Goal: Information Seeking & Learning: Understand process/instructions

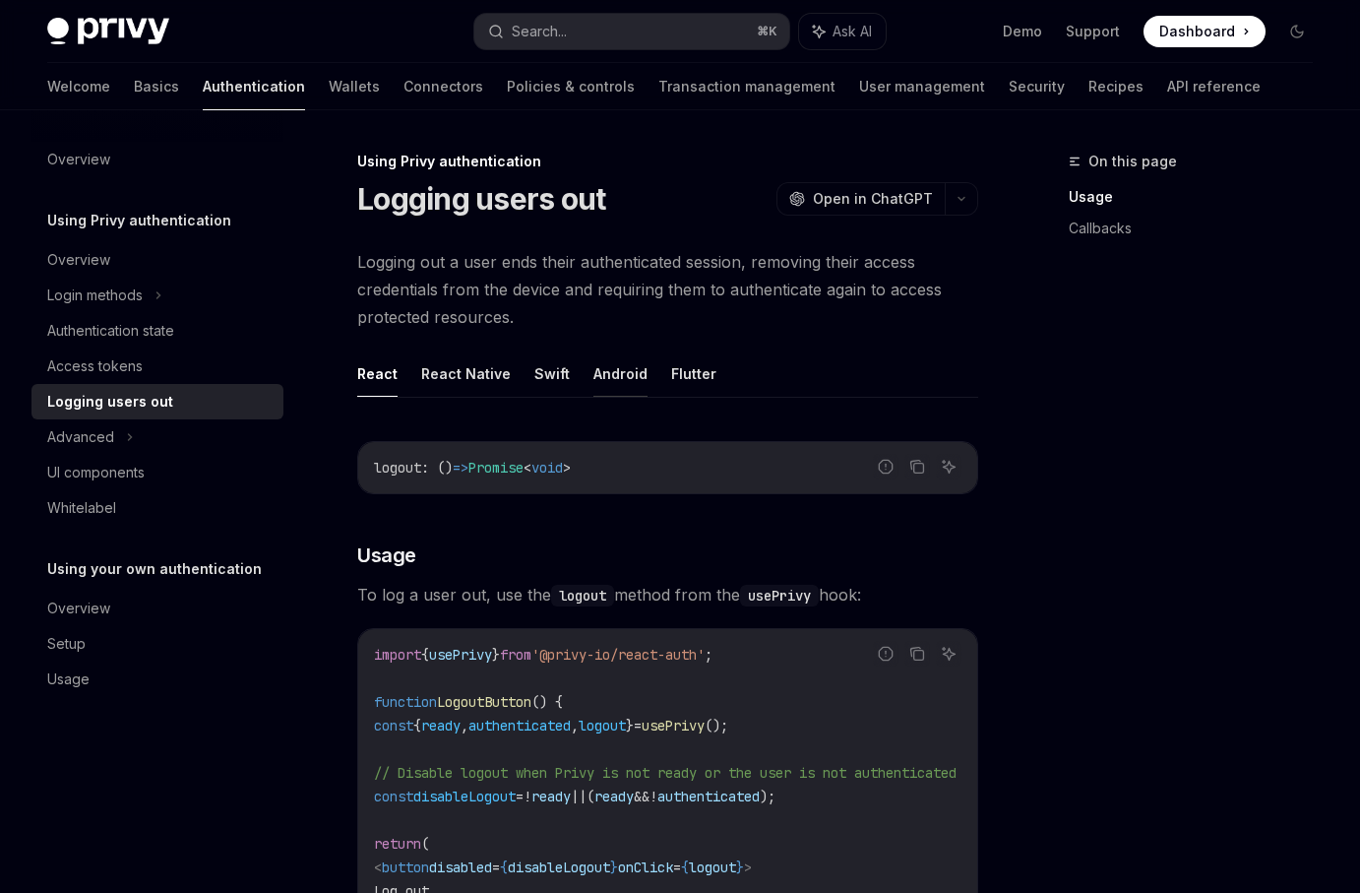
click at [612, 371] on button "Android" at bounding box center [620, 373] width 54 height 46
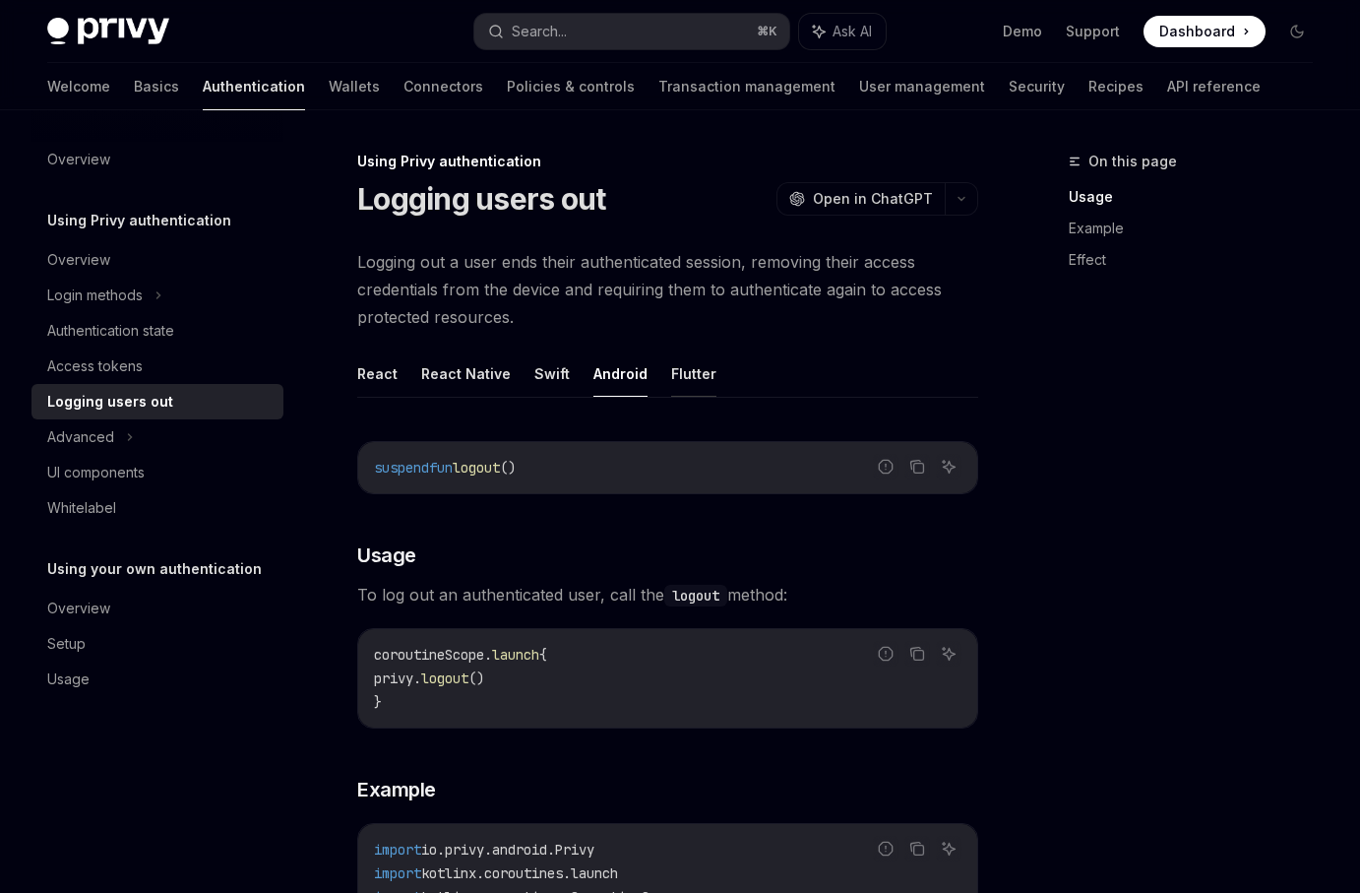
click at [676, 374] on button "Flutter" at bounding box center [693, 373] width 45 height 46
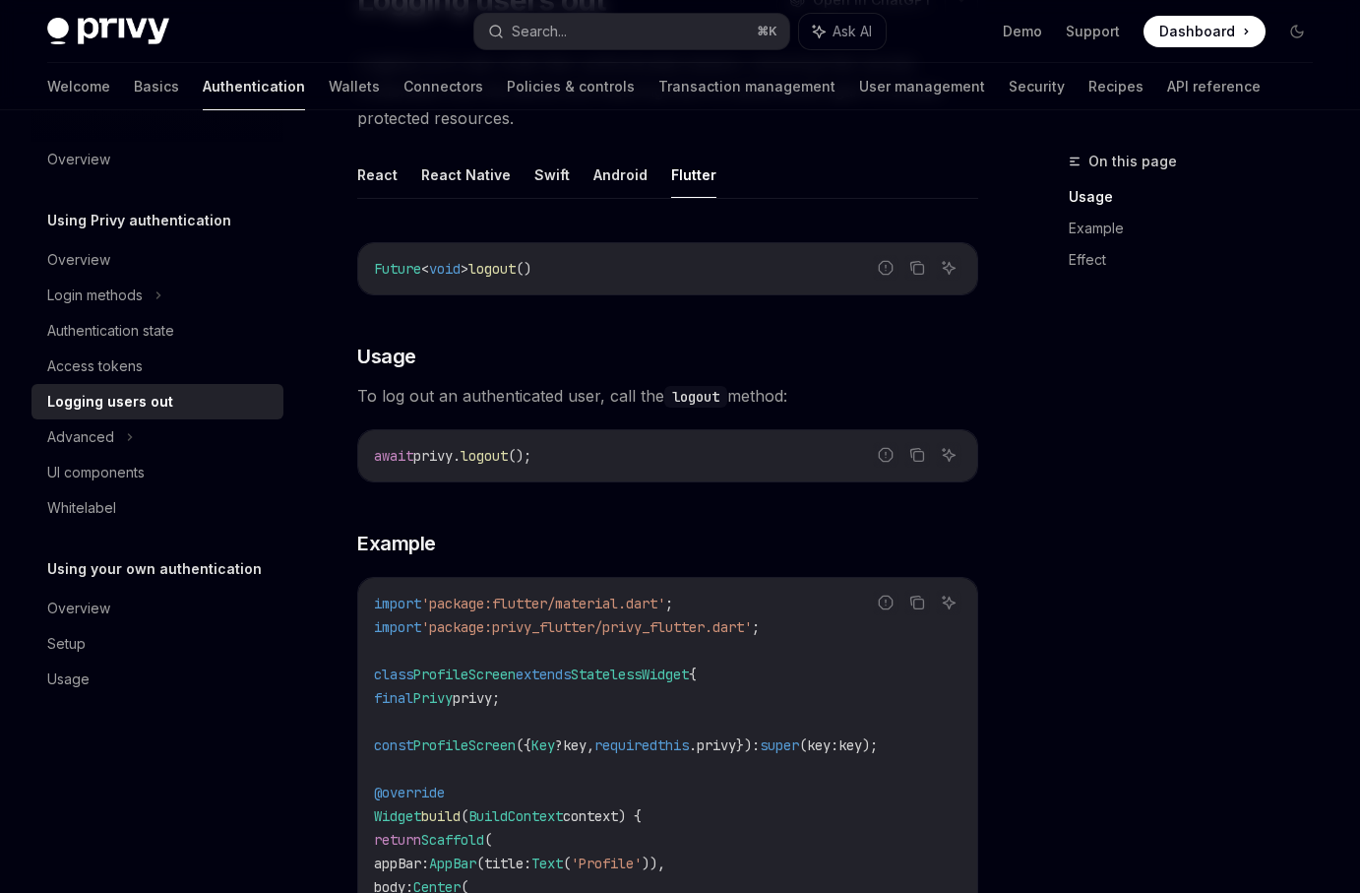
scroll to position [195, 0]
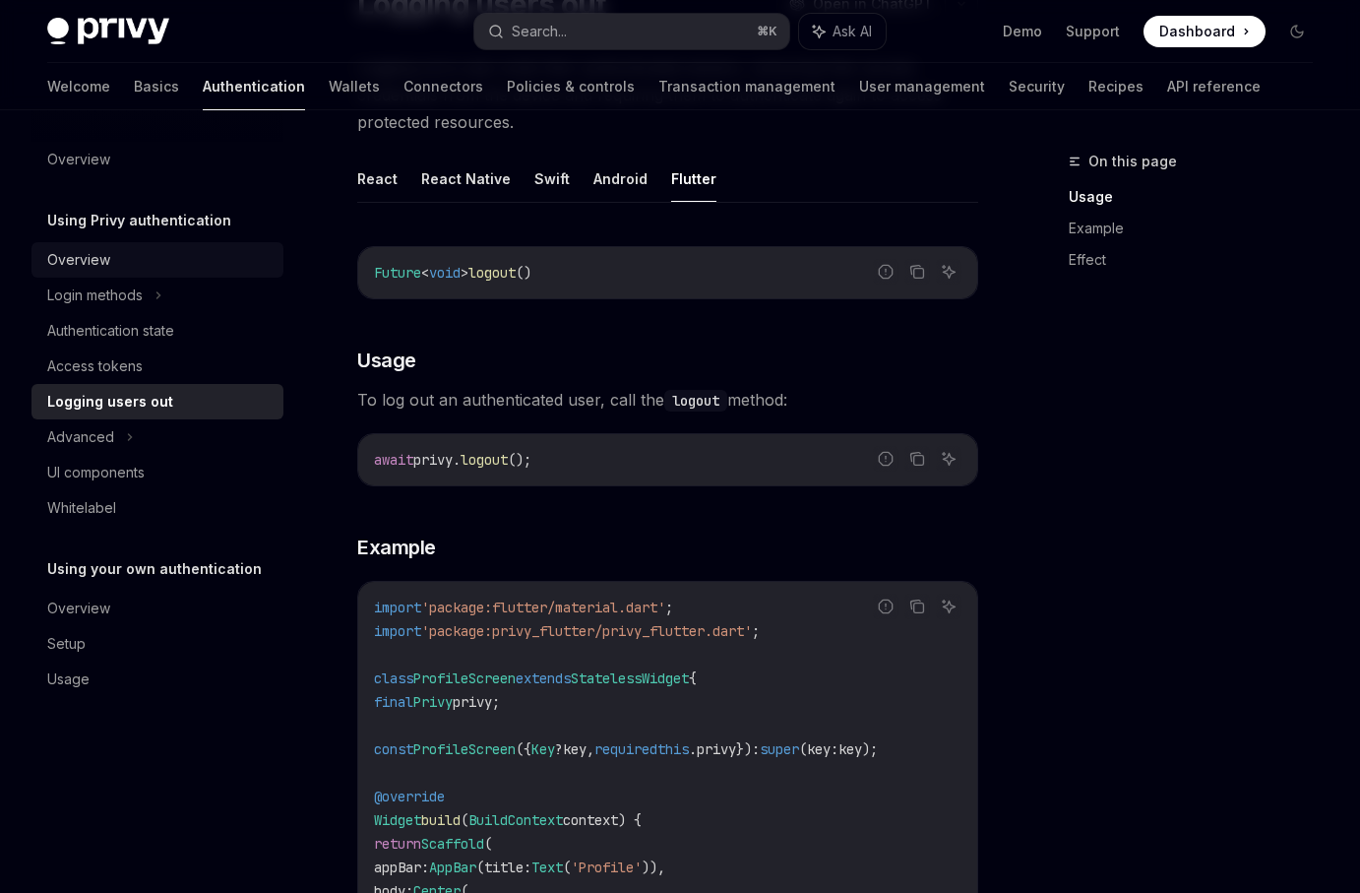
click at [148, 259] on div "Overview" at bounding box center [159, 260] width 224 height 24
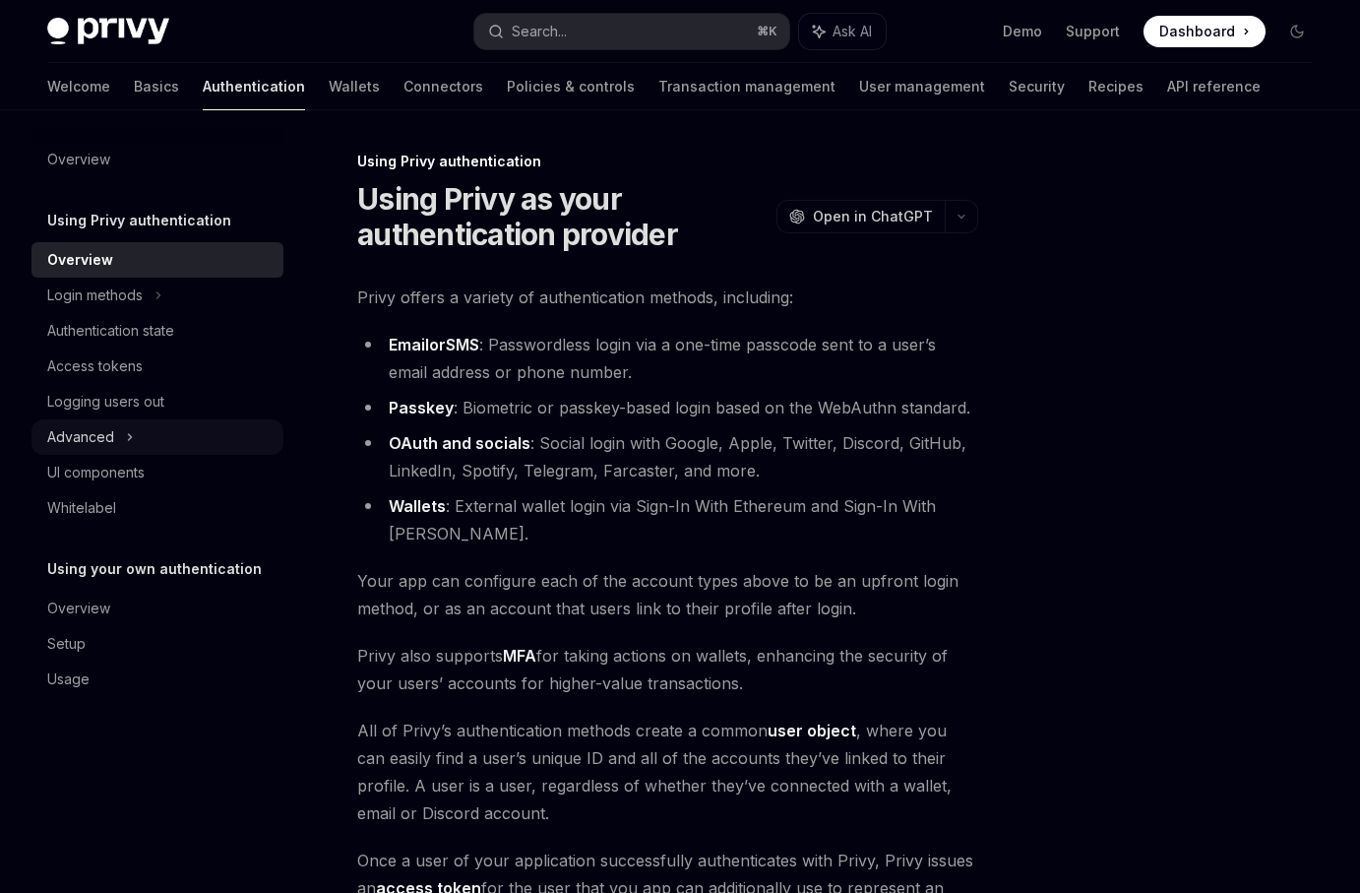
click at [158, 423] on div "Advanced" at bounding box center [157, 436] width 252 height 35
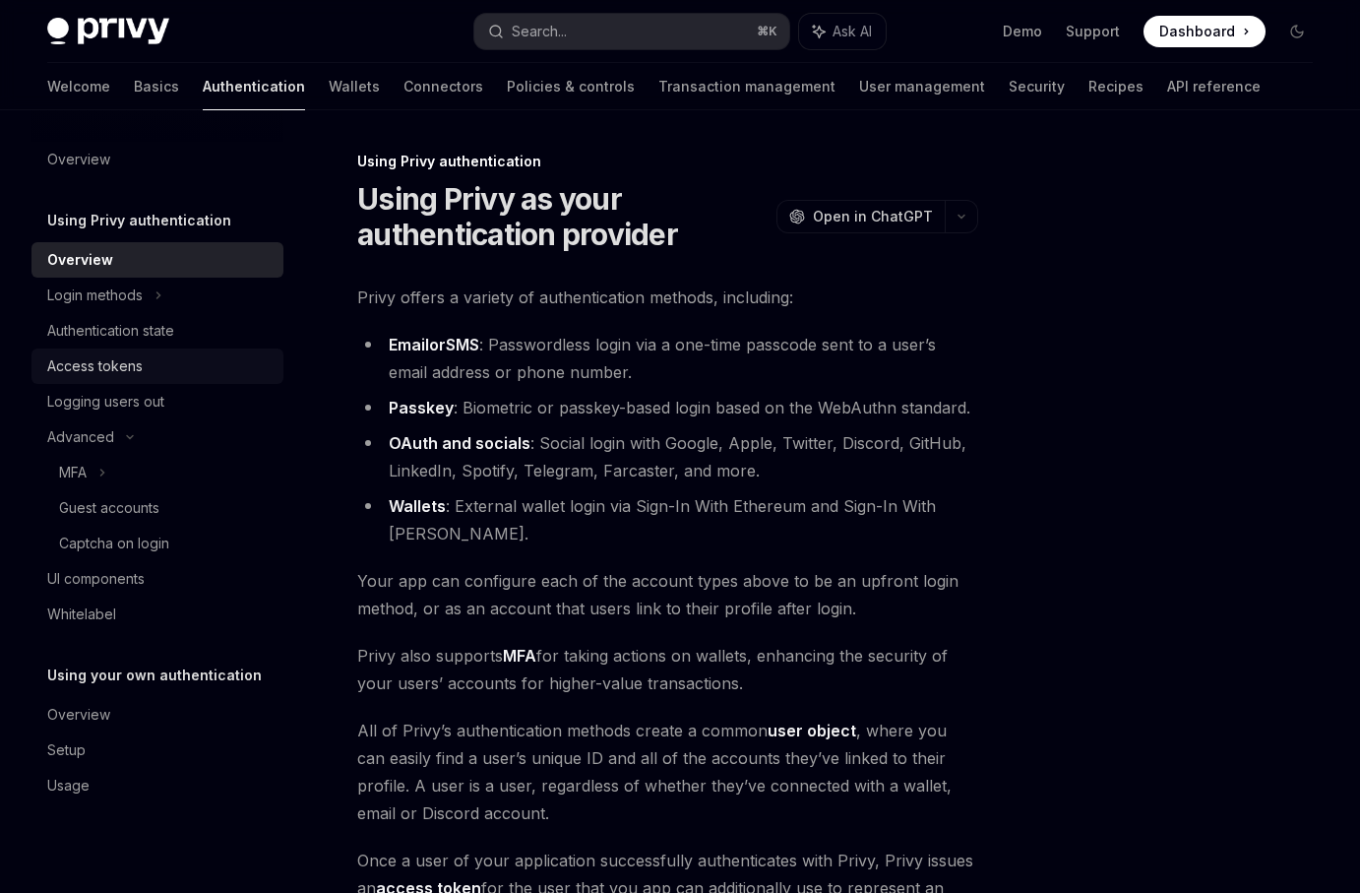
click at [159, 382] on link "Access tokens" at bounding box center [157, 365] width 252 height 35
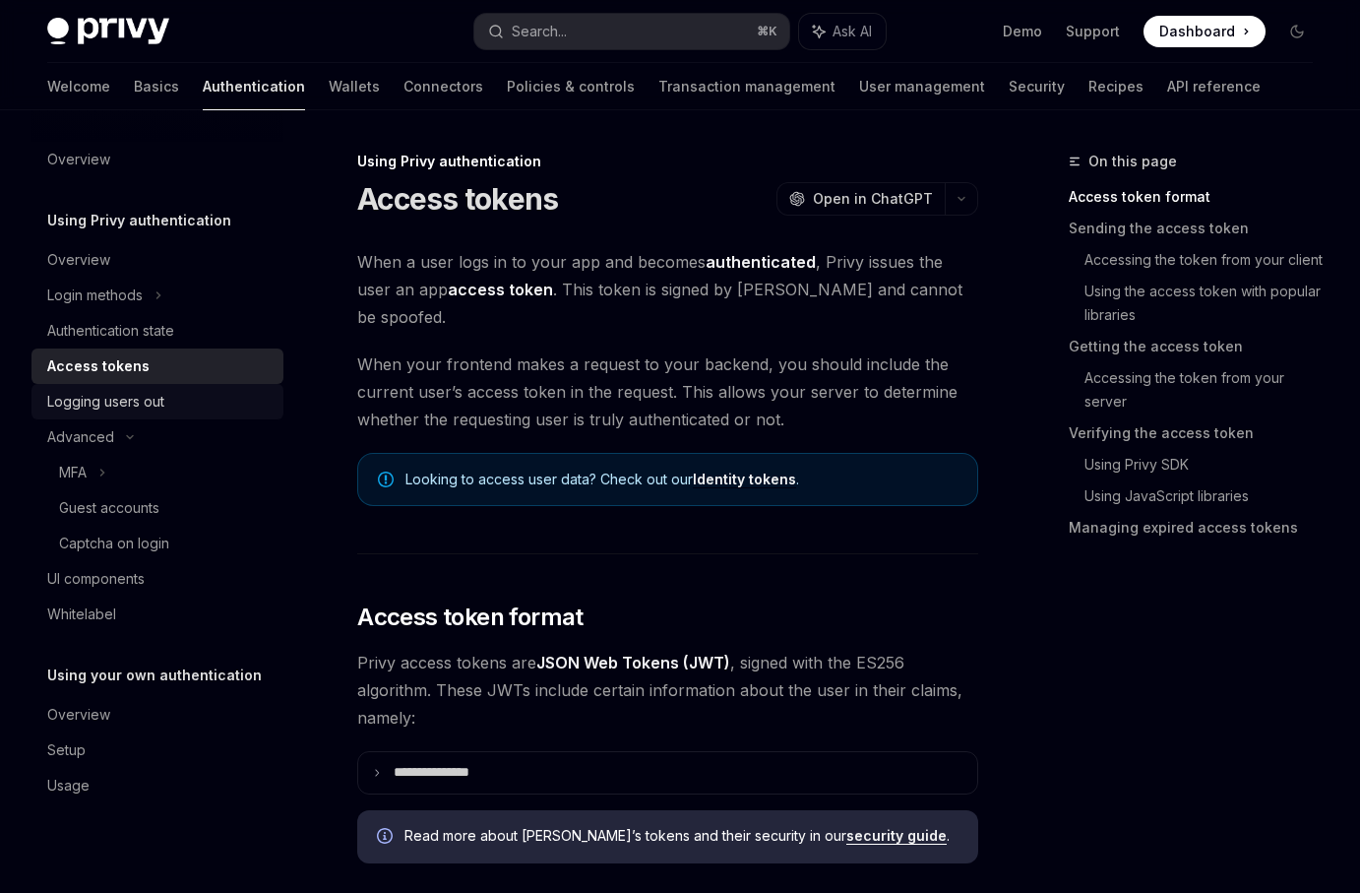
click at [168, 396] on div "Logging users out" at bounding box center [159, 402] width 224 height 24
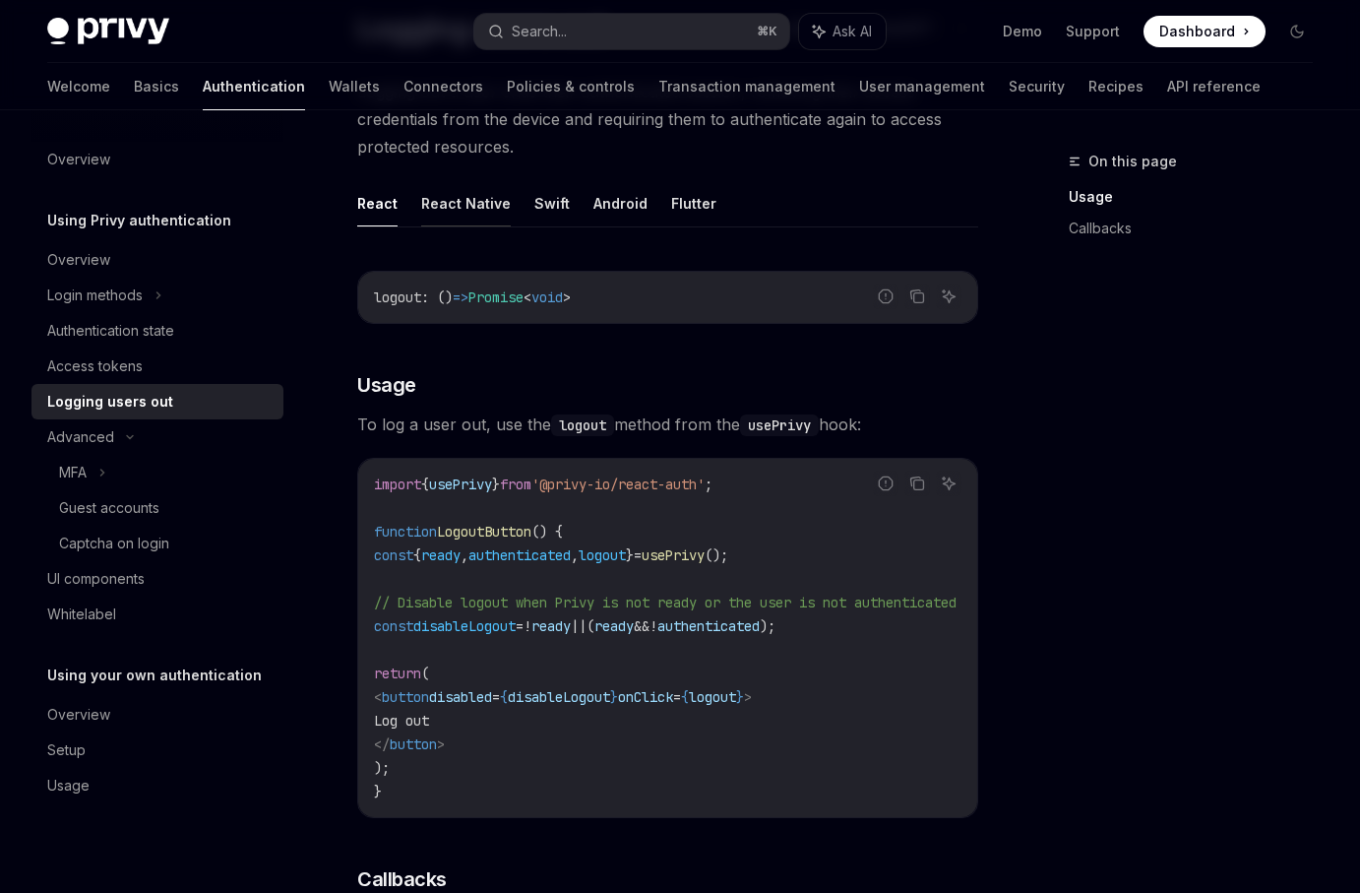
scroll to position [173, 0]
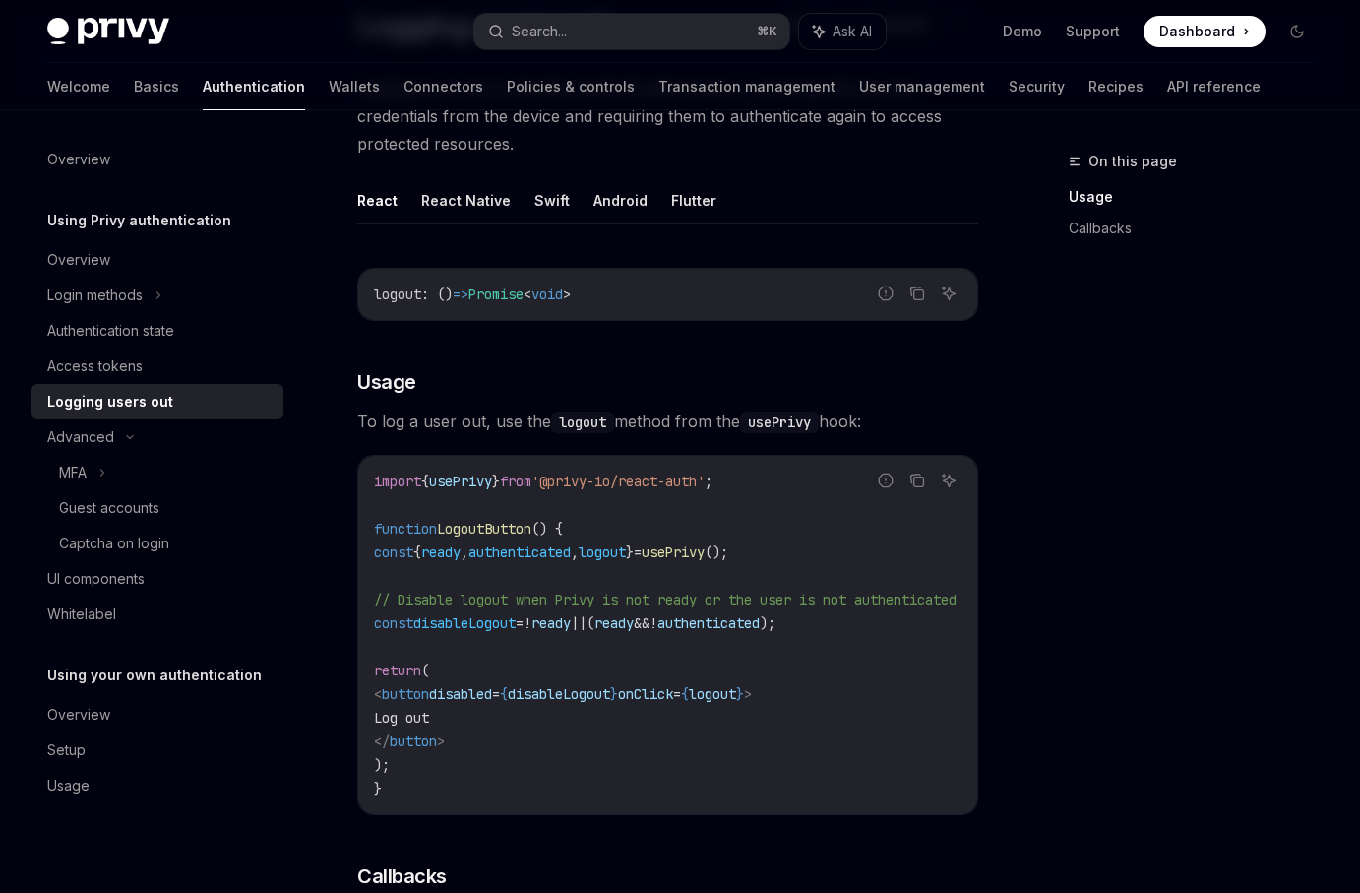
click at [469, 215] on button "React Native" at bounding box center [466, 200] width 90 height 46
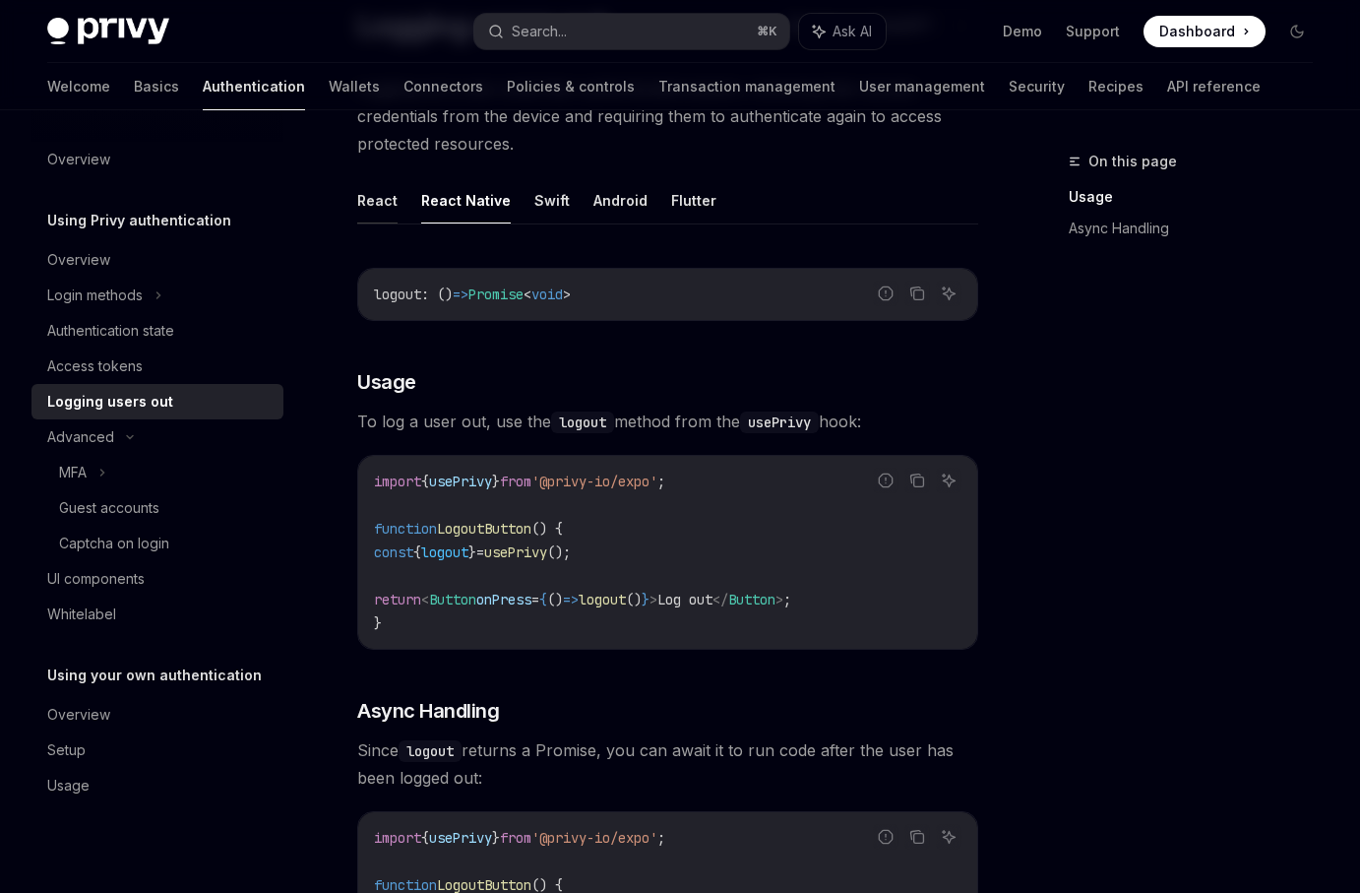
click at [382, 203] on button "React" at bounding box center [377, 200] width 40 height 46
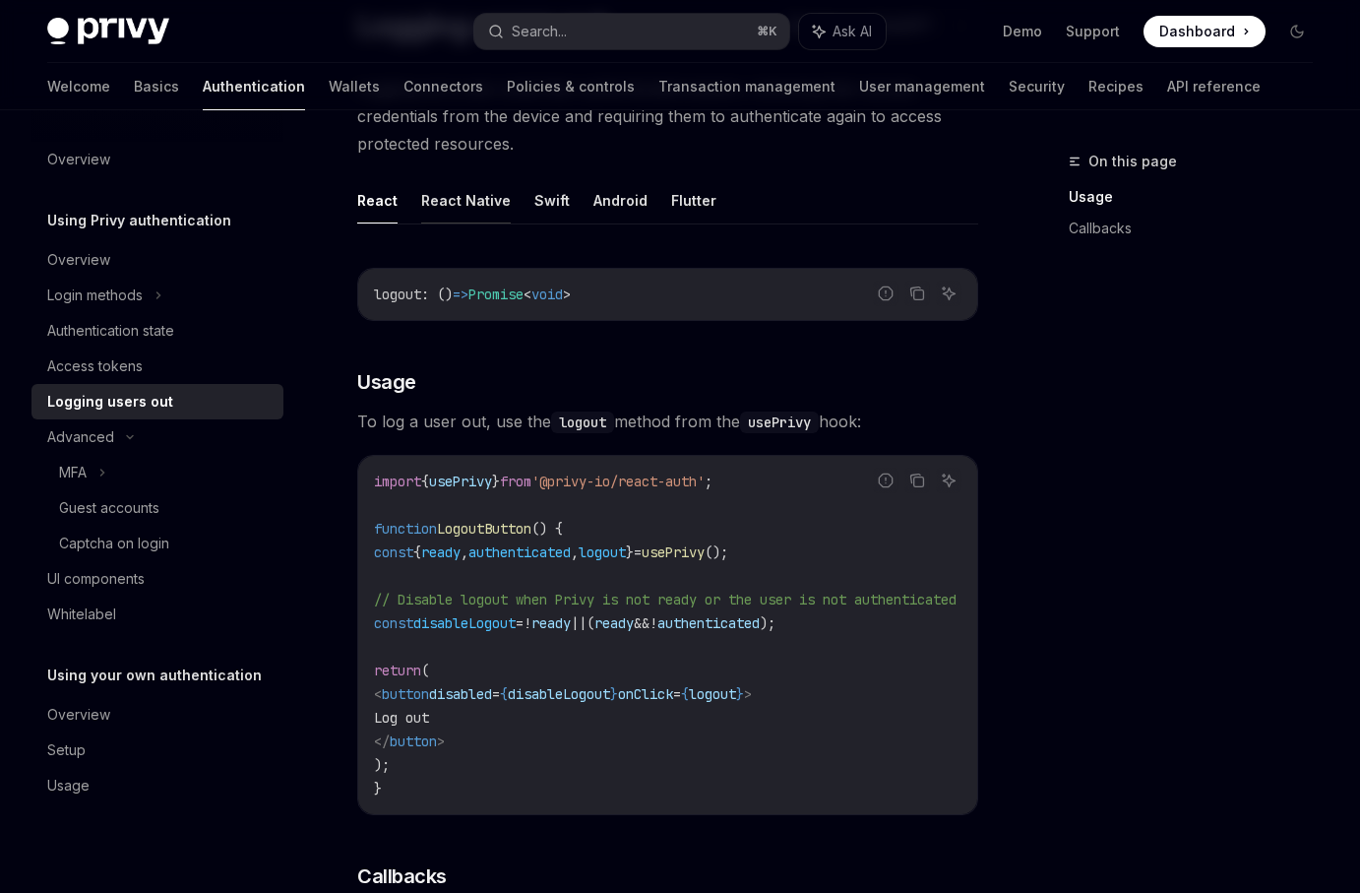
click at [446, 200] on button "React Native" at bounding box center [466, 200] width 90 height 46
type textarea "*"
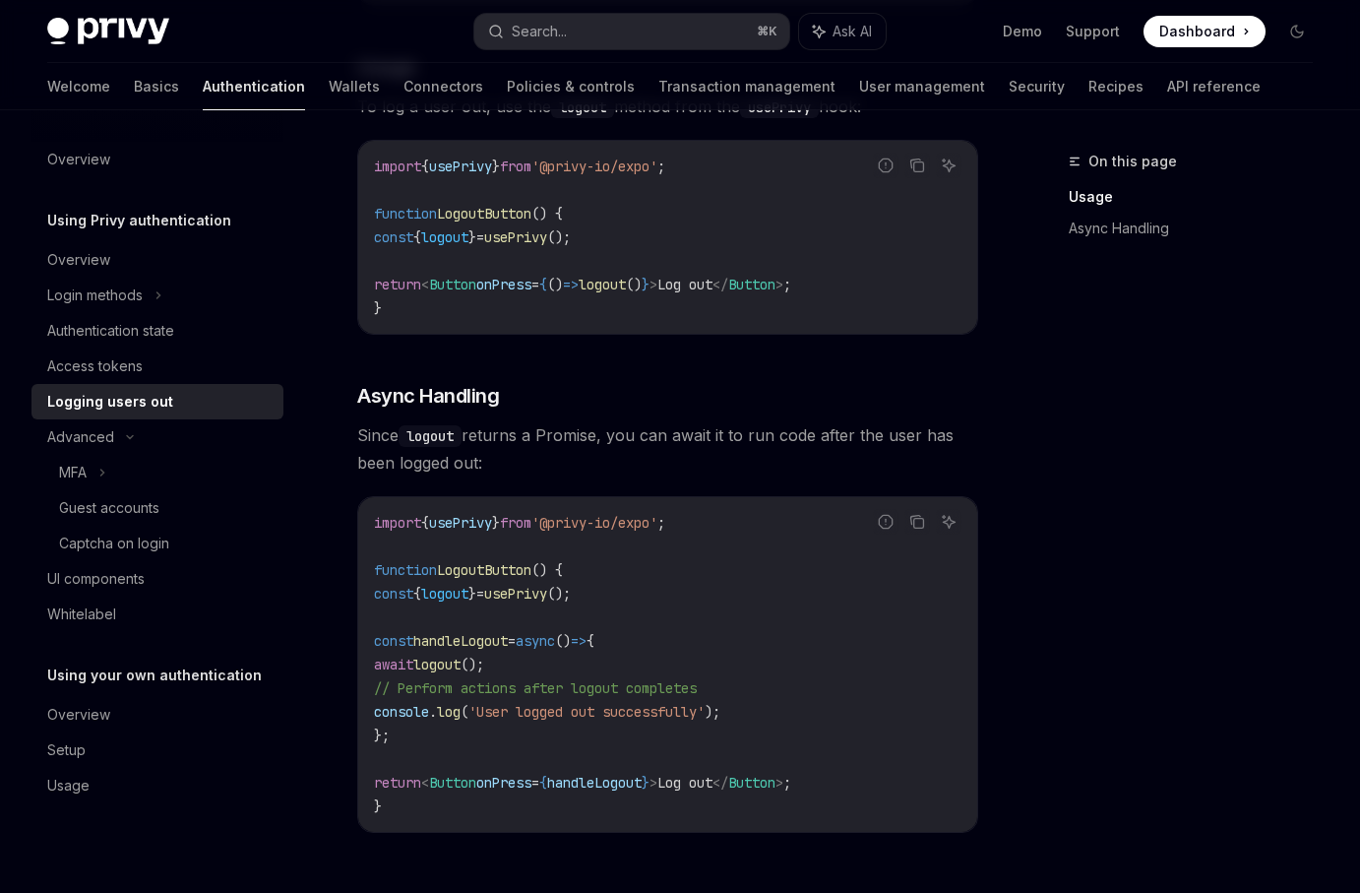
scroll to position [429, 0]
